Goal: Transaction & Acquisition: Subscribe to service/newsletter

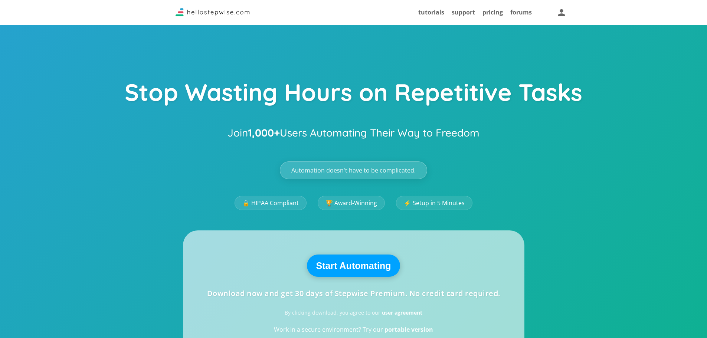
drag, startPoint x: 342, startPoint y: 173, endPoint x: 400, endPoint y: 174, distance: 58.2
click at [400, 173] on span "Automation doesn't have to be complicated." at bounding box center [353, 170] width 124 height 6
click at [490, 13] on link "pricing" at bounding box center [492, 12] width 20 height 8
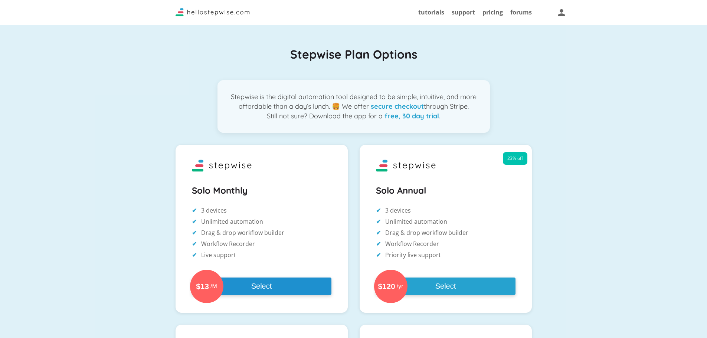
drag, startPoint x: 218, startPoint y: 283, endPoint x: 255, endPoint y: 286, distance: 36.5
click at [255, 286] on button "$13 /M Select" at bounding box center [261, 285] width 139 height 17
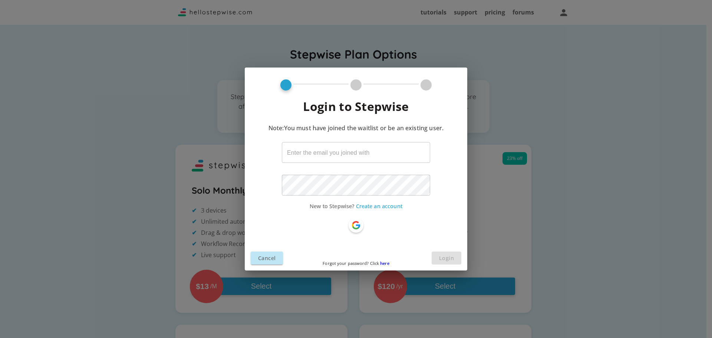
click at [267, 262] on p "Forgot your password? Click here" at bounding box center [356, 264] width 223 height 10
click at [267, 259] on p "Forgot your password? Click here" at bounding box center [356, 264] width 223 height 10
click at [270, 260] on p "Forgot your password? Click here" at bounding box center [356, 264] width 223 height 10
click at [480, 151] on div "Login to Stepwise Note: You must have joined the waitlist or be an existing use…" at bounding box center [356, 169] width 712 height 338
